Goal: Task Accomplishment & Management: Manage account settings

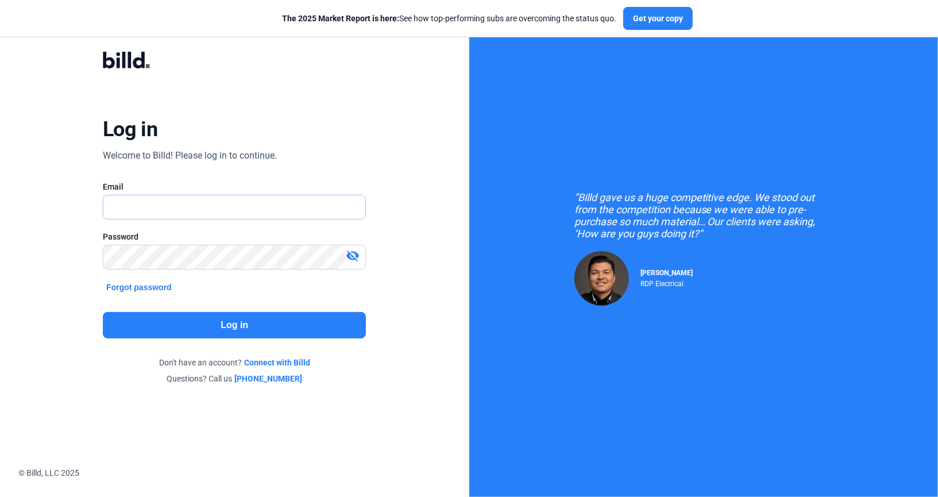
type input "[PERSON_NAME][EMAIL_ADDRESS][DOMAIN_NAME]"
click at [204, 317] on button "Log in" at bounding box center [234, 325] width 263 height 26
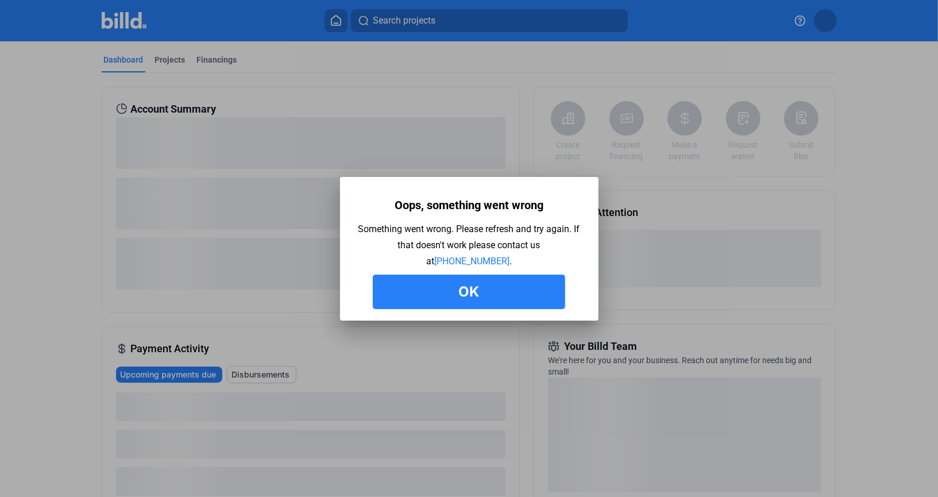
click at [436, 300] on button "Ok" at bounding box center [469, 291] width 192 height 34
